Goal: Navigation & Orientation: Find specific page/section

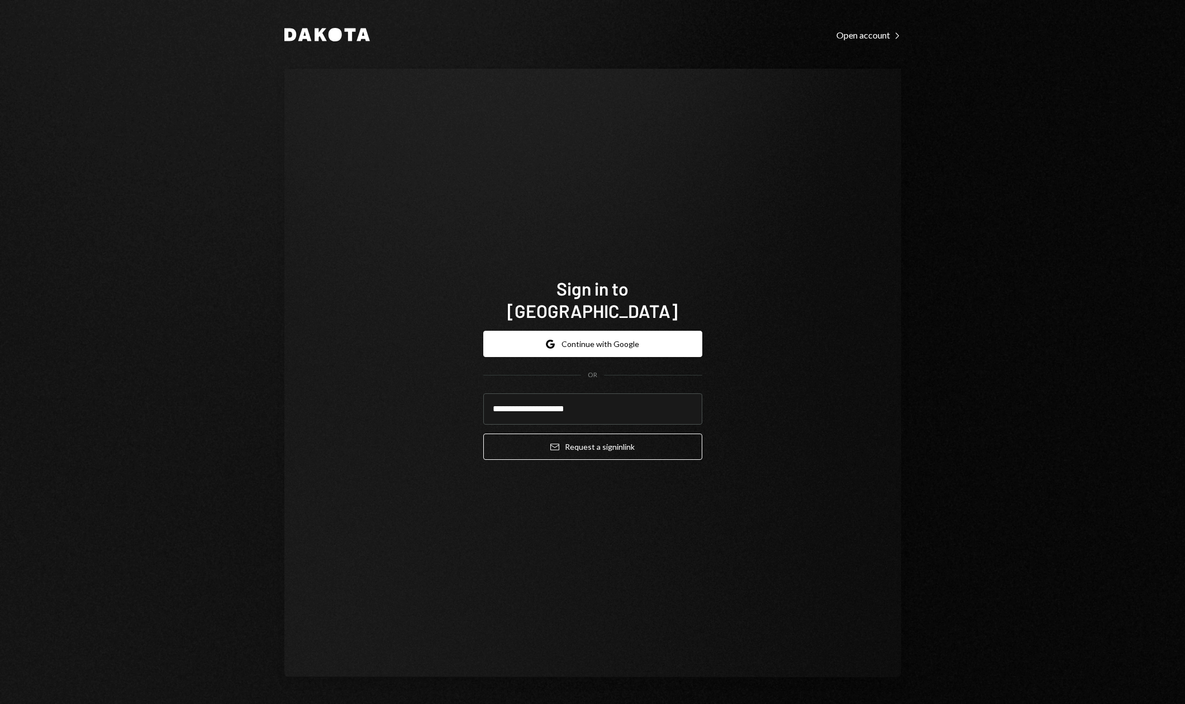
type input "**********"
click at [483, 433] on button "Email Request a sign in link" at bounding box center [592, 446] width 219 height 26
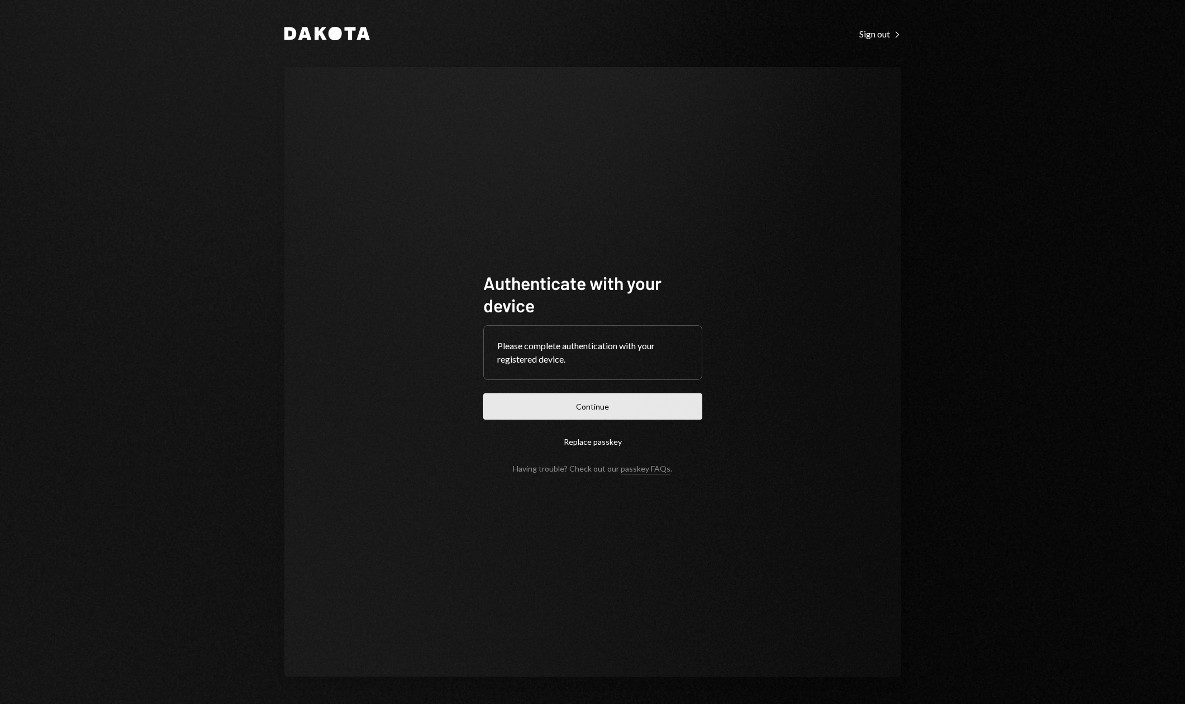
click at [597, 408] on button "Continue" at bounding box center [592, 406] width 219 height 26
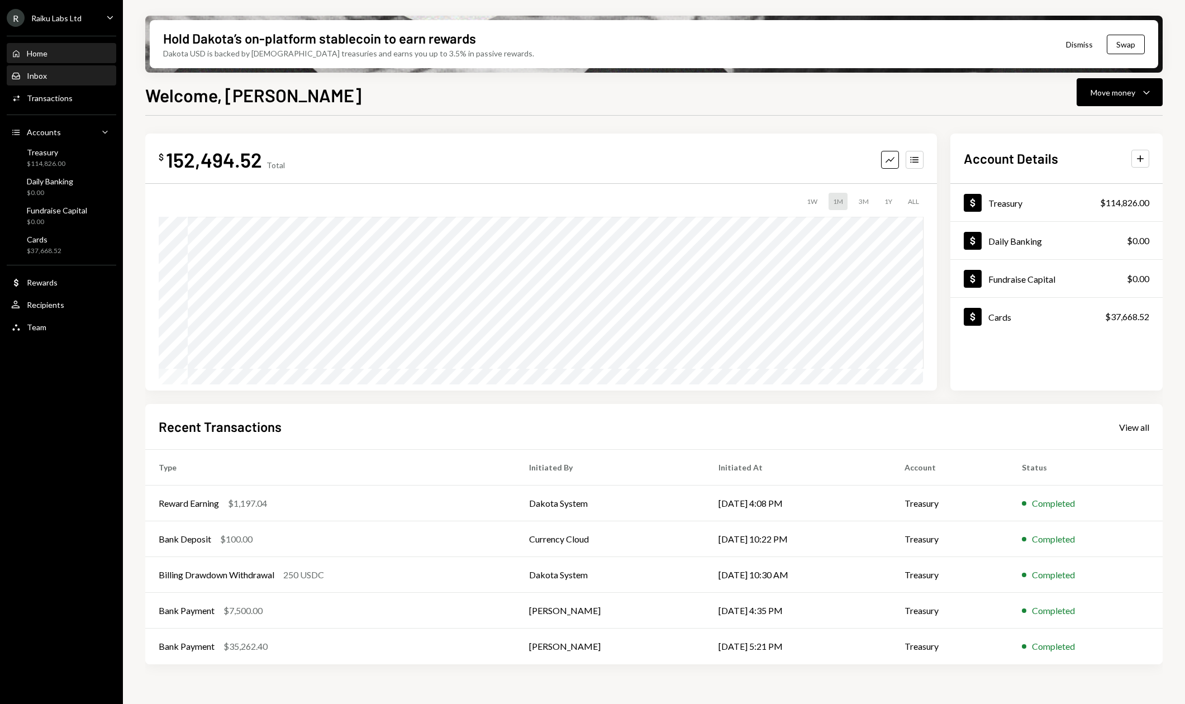
click at [29, 82] on div "Inbox Inbox" at bounding box center [61, 75] width 101 height 19
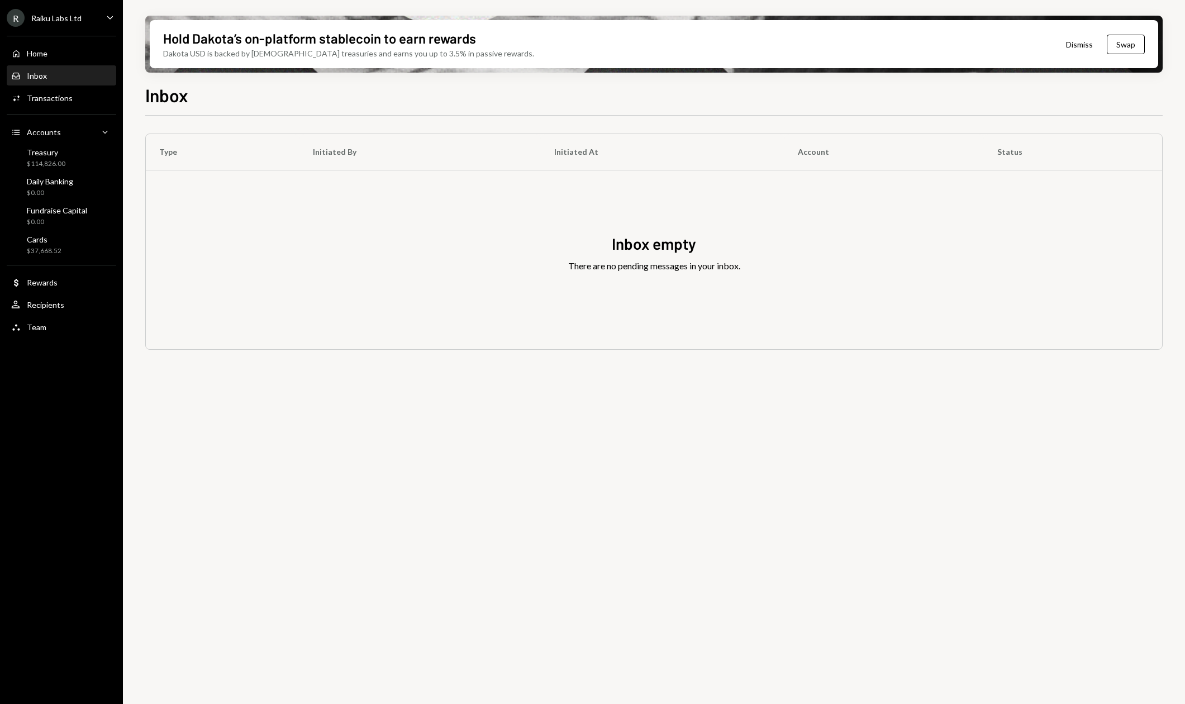
click at [61, 16] on div "Raiku Labs Ltd" at bounding box center [56, 17] width 50 height 9
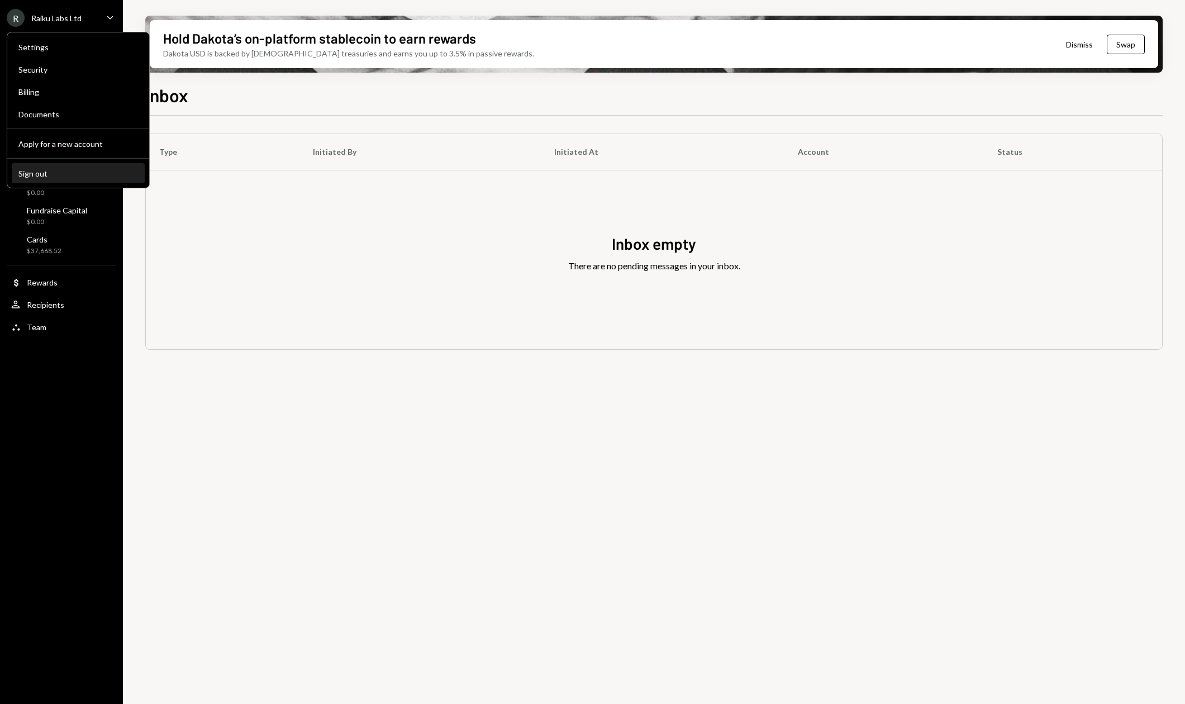
click at [67, 174] on div "Sign out" at bounding box center [78, 173] width 120 height 9
